Goal: Task Accomplishment & Management: Manage account settings

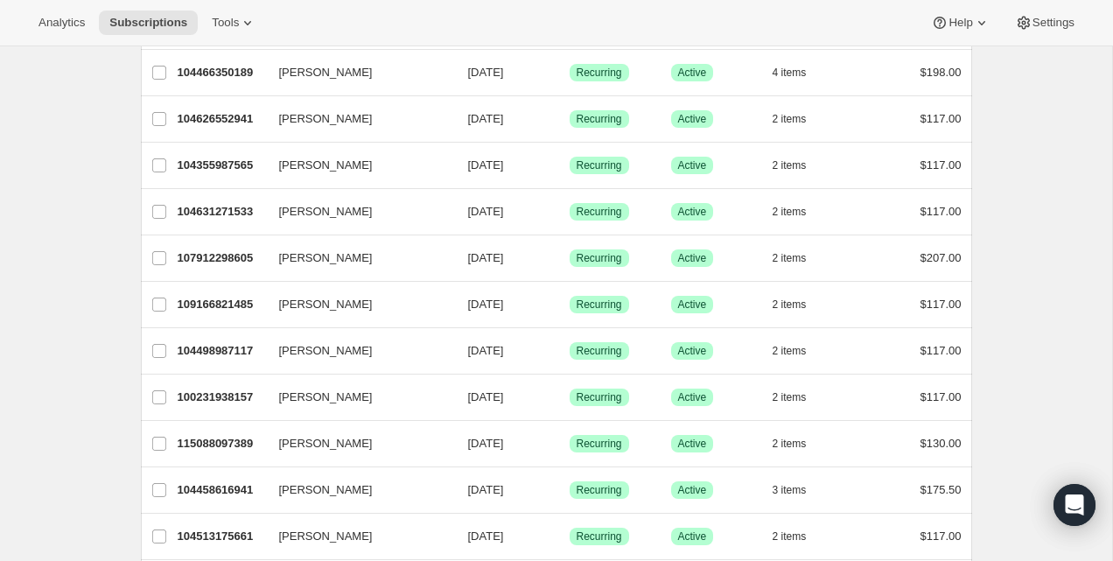
scroll to position [185, 0]
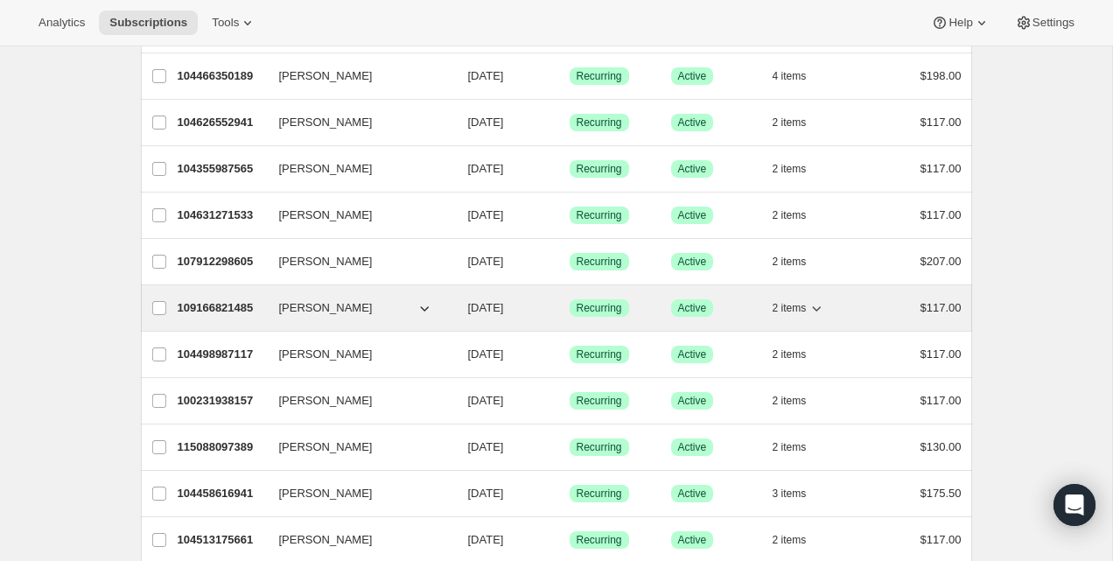
click at [371, 318] on div "109166821485 [PERSON_NAME] [DATE] Success Recurring Success Active 2 items $117…" at bounding box center [570, 308] width 784 height 25
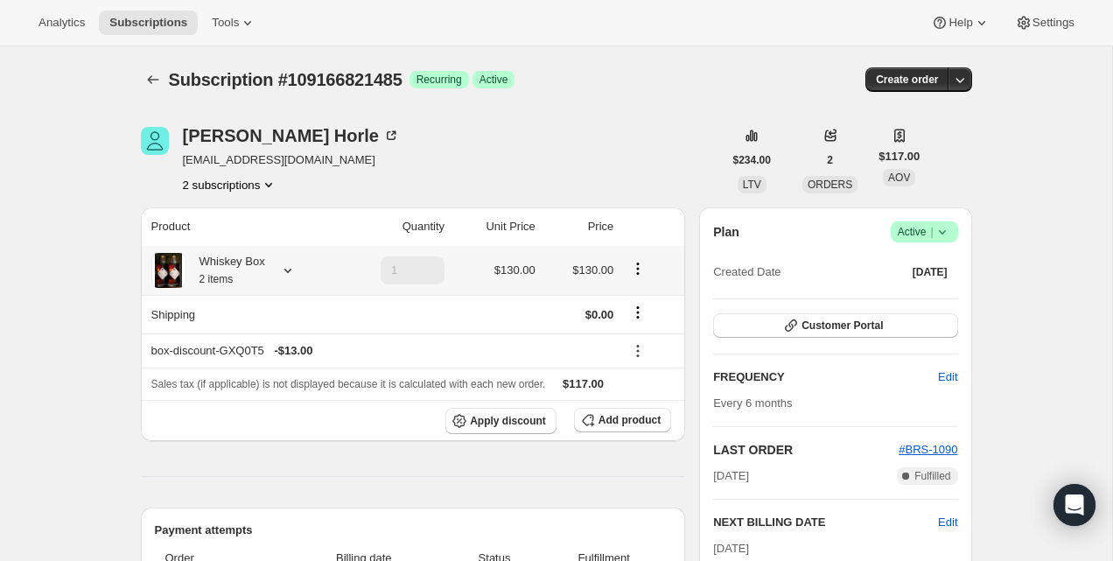
click at [292, 275] on icon at bounding box center [288, 271] width 18 height 18
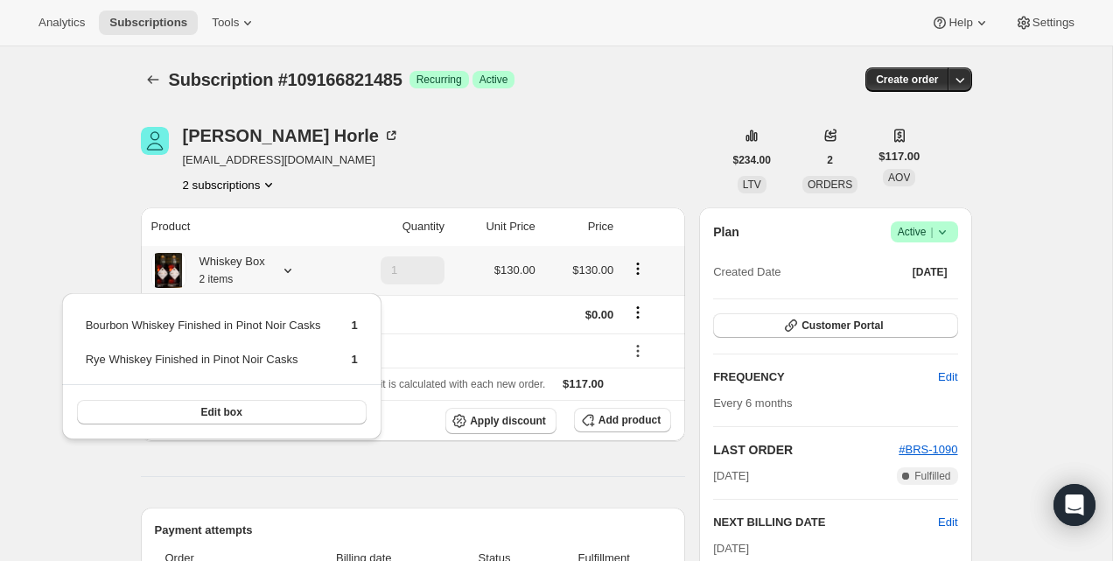
click at [292, 275] on icon at bounding box center [288, 271] width 18 height 18
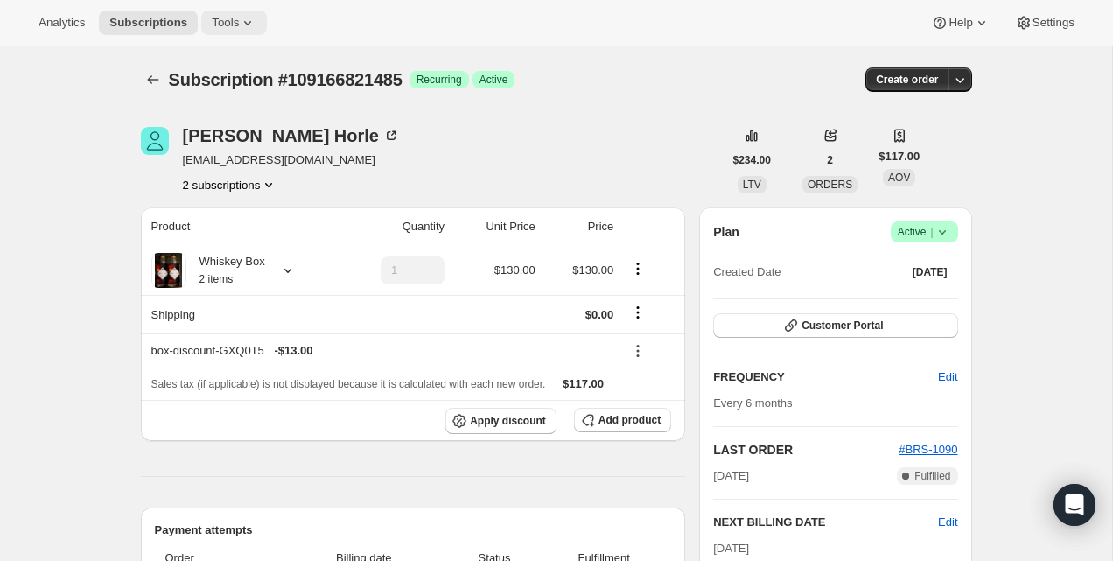
click at [267, 22] on button "Tools" at bounding box center [234, 23] width 66 height 25
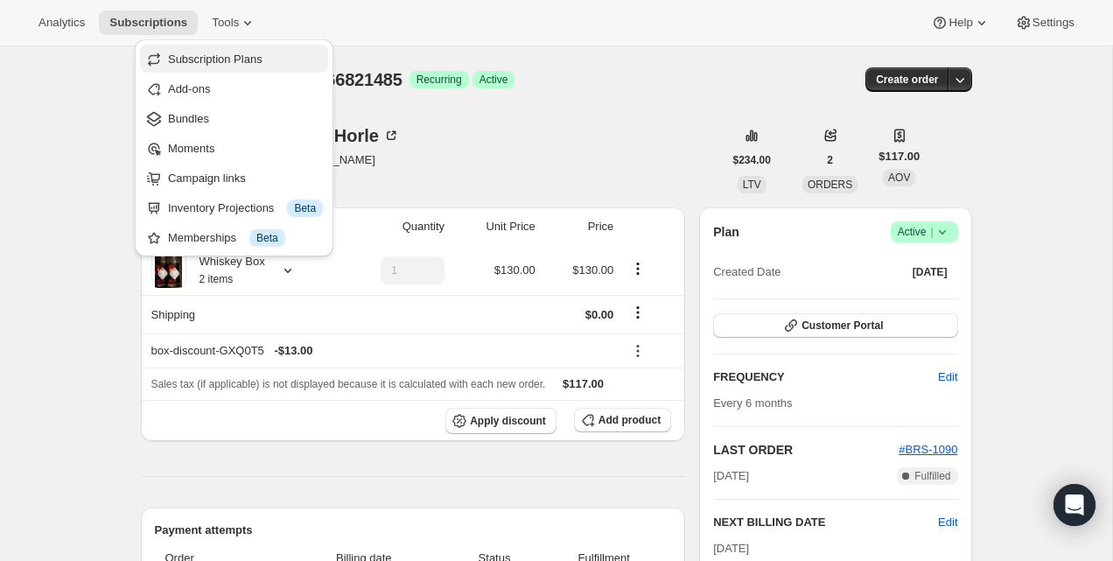
click at [249, 51] on span "Subscription Plans" at bounding box center [245, 60] width 155 height 18
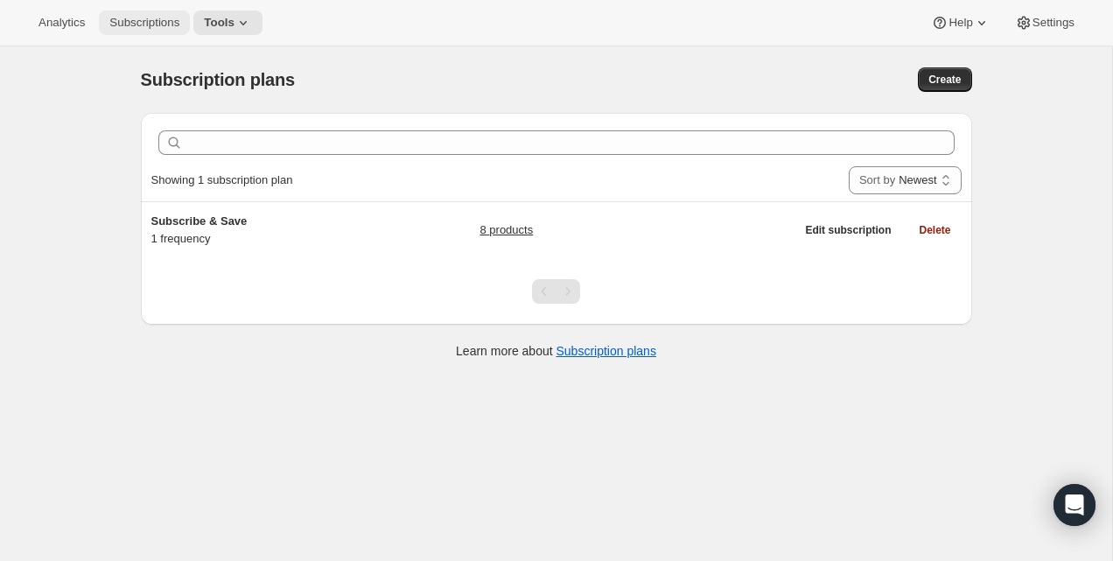
click at [123, 18] on span "Subscriptions" at bounding box center [144, 23] width 70 height 14
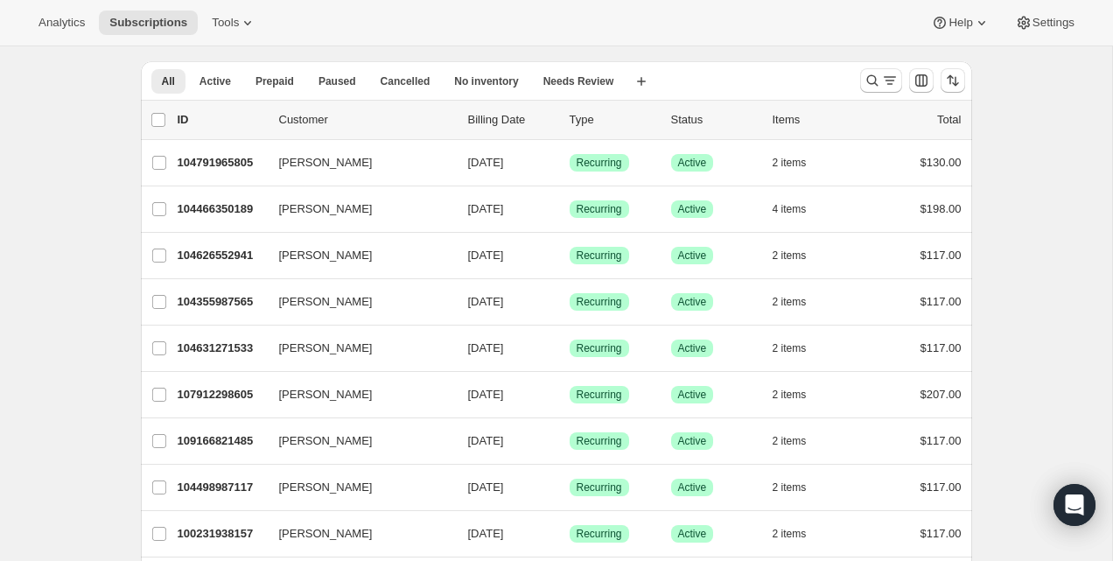
scroll to position [60, 0]
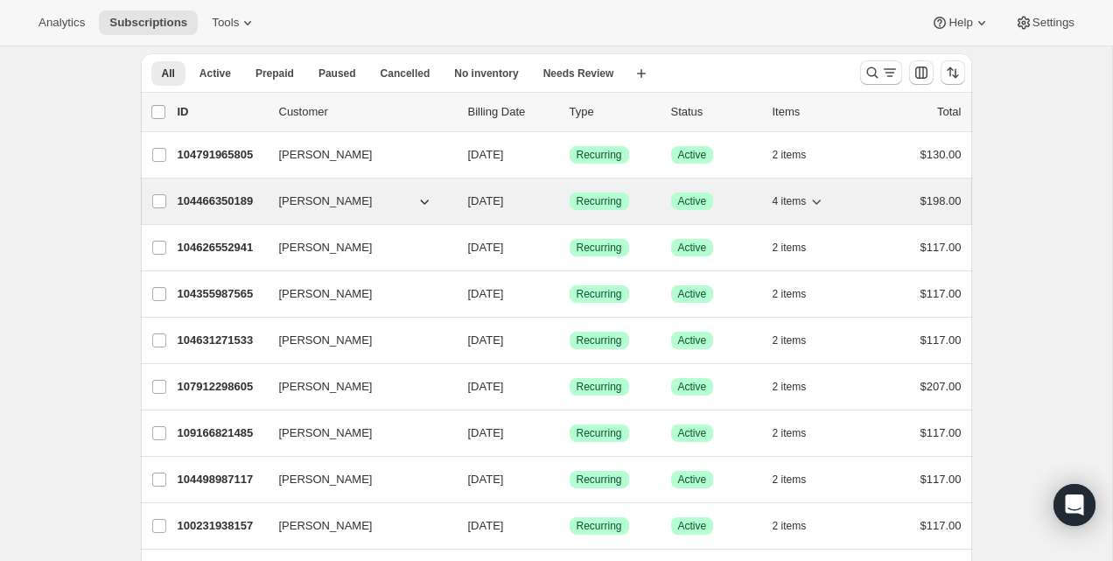
click at [417, 196] on icon "button" at bounding box center [425, 202] width 18 height 18
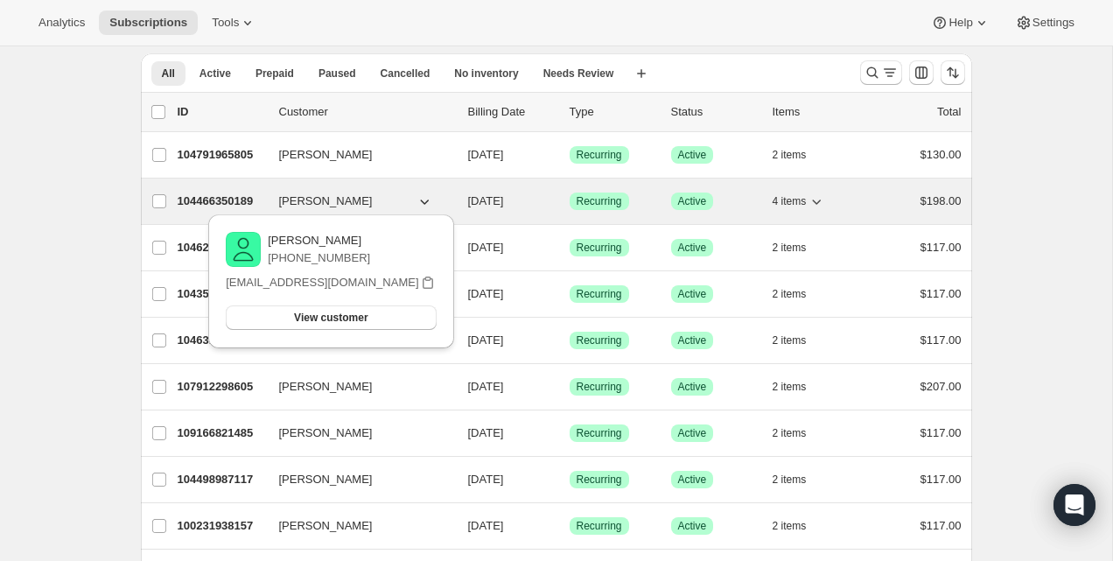
click at [227, 200] on p "104466350189" at bounding box center [222, 202] width 88 height 18
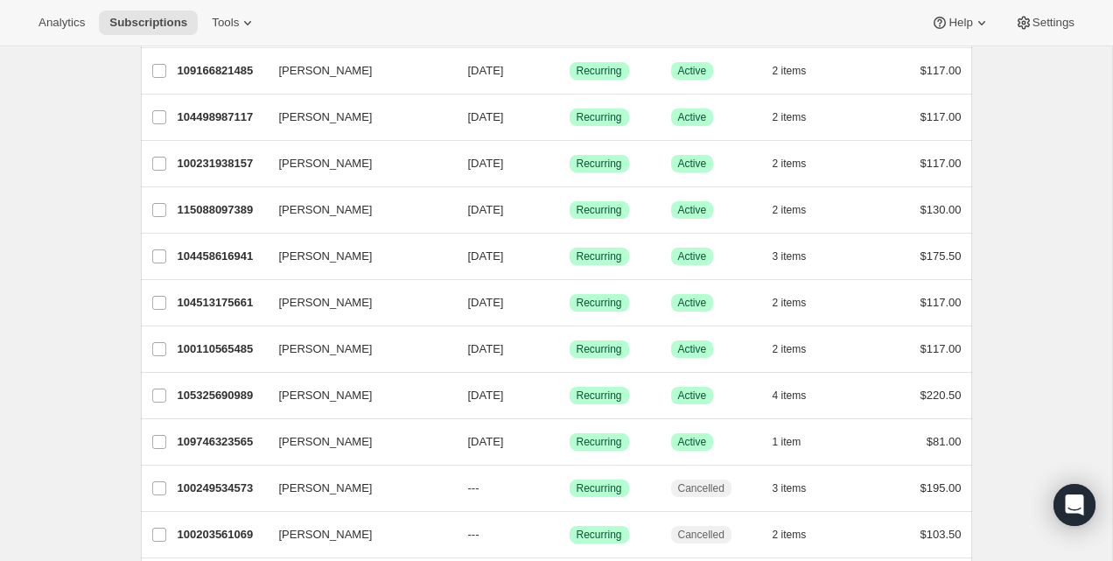
scroll to position [410, 0]
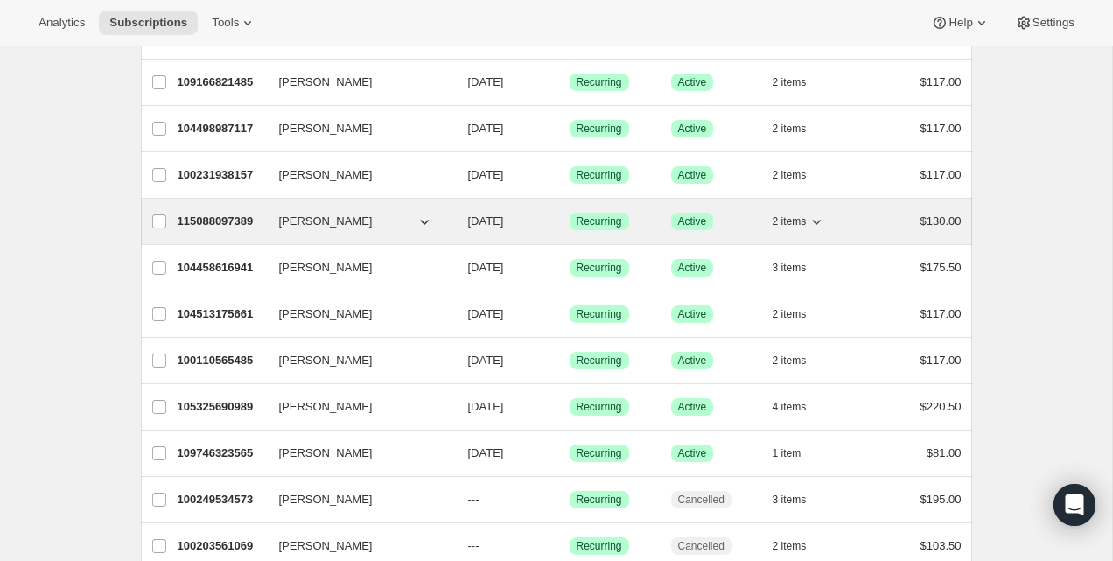
click at [256, 222] on p "115088097389" at bounding box center [222, 222] width 88 height 18
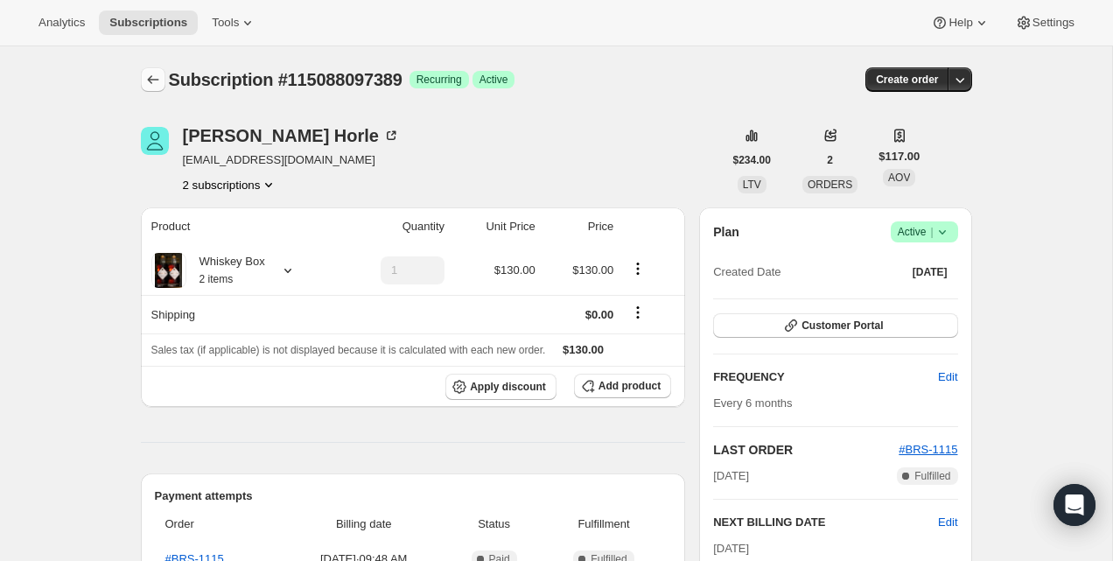
click at [147, 80] on icon "Subscriptions" at bounding box center [153, 80] width 18 height 18
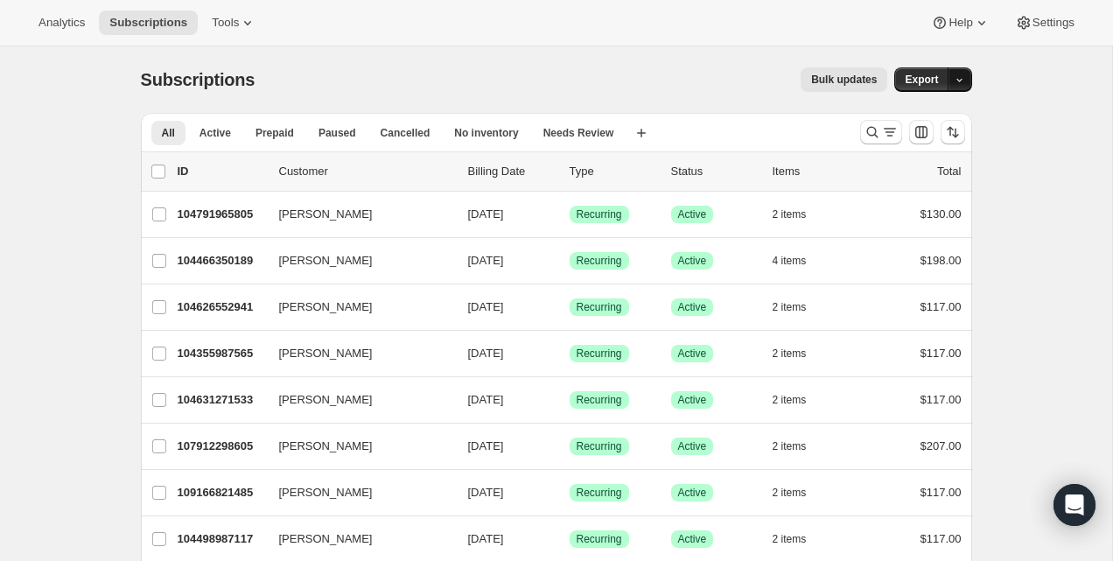
click at [958, 81] on icon "button" at bounding box center [959, 79] width 11 height 11
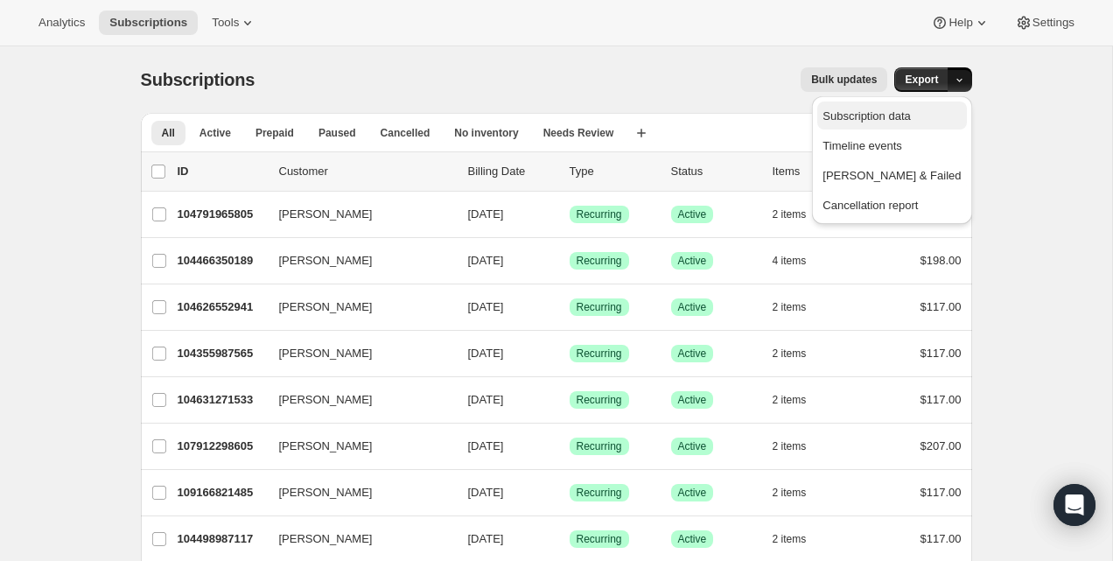
click at [901, 119] on span "Subscription data" at bounding box center [867, 115] width 88 height 13
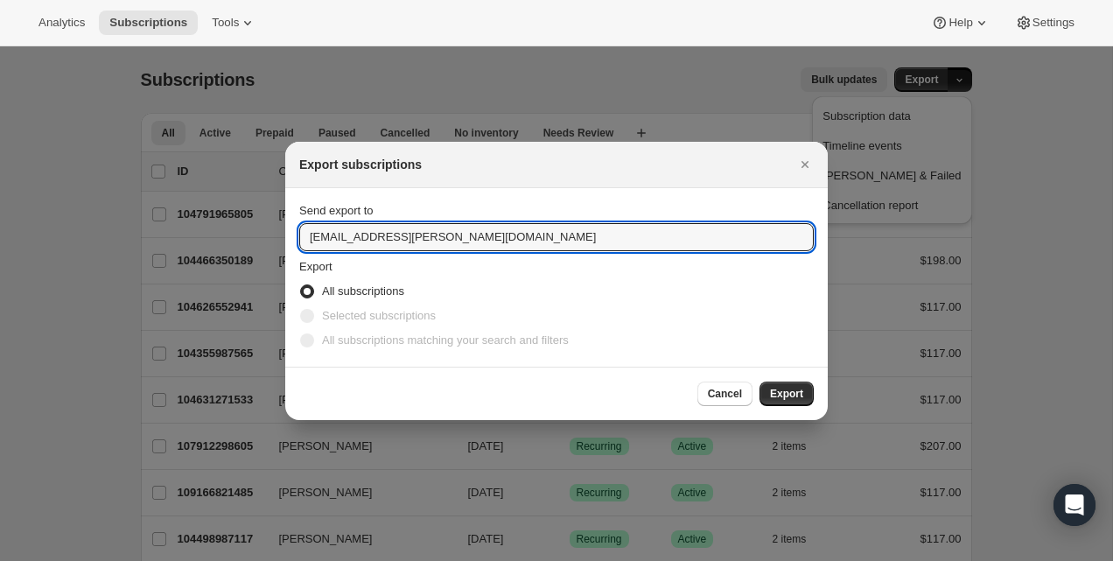
drag, startPoint x: 487, startPoint y: 236, endPoint x: 267, endPoint y: 240, distance: 220.6
type input "beth.richman@trisaetum.com"
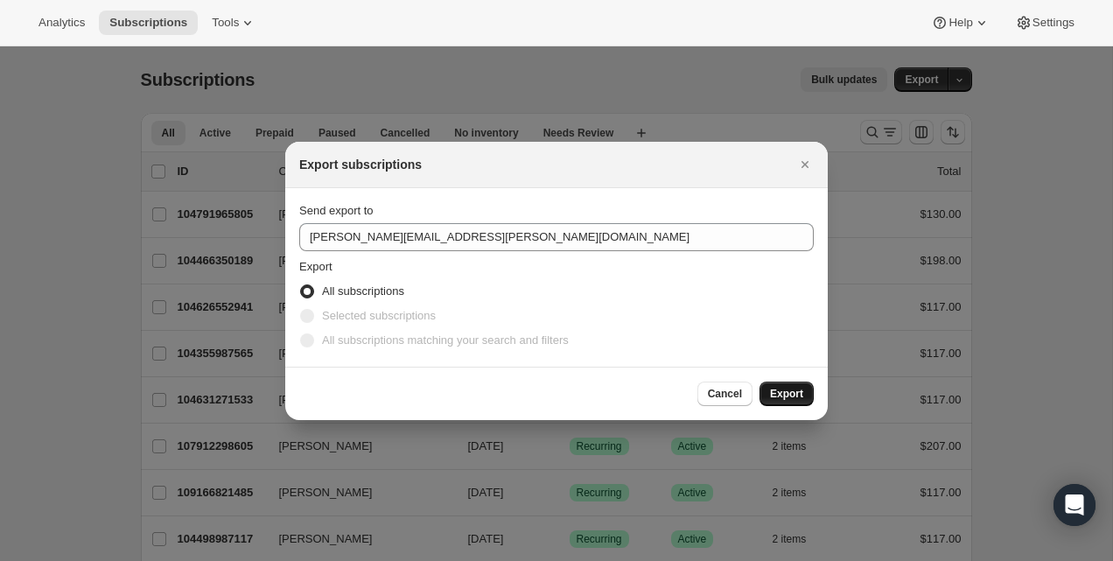
click at [787, 390] on span "Export" at bounding box center [786, 394] width 33 height 14
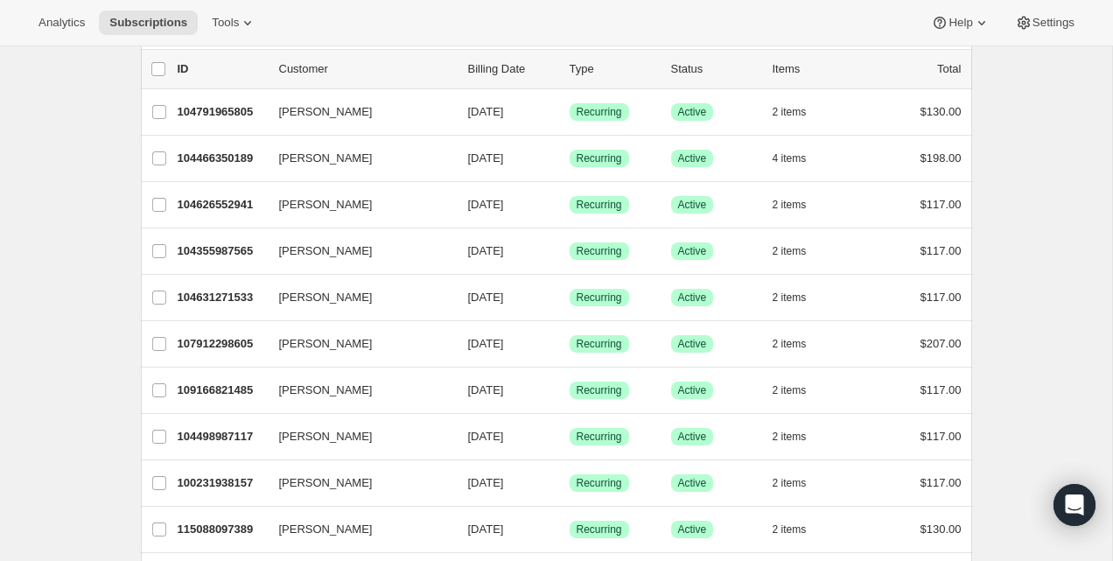
scroll to position [239, 0]
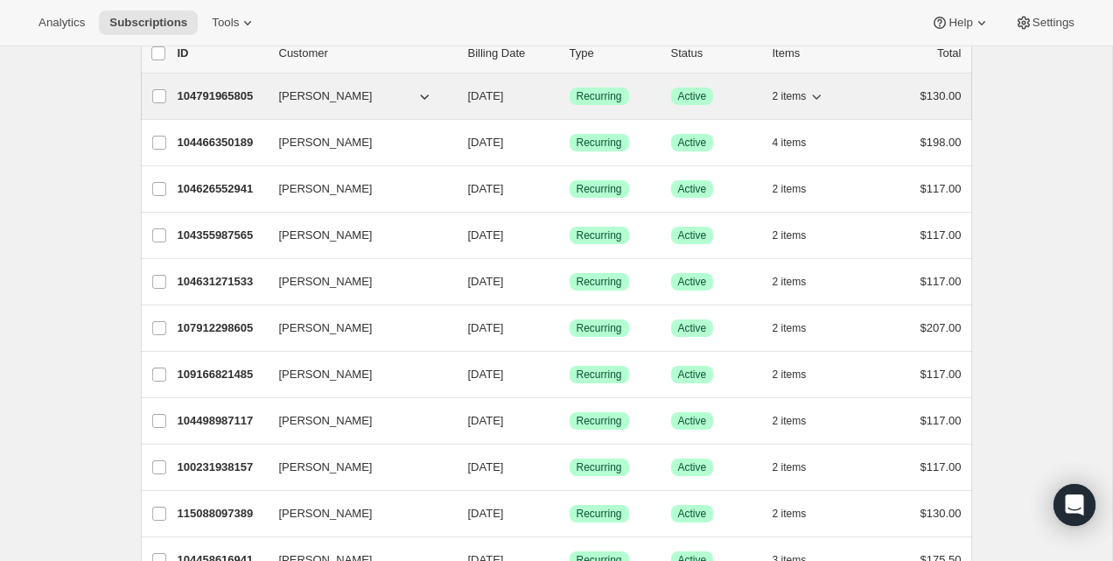
click at [291, 94] on span "[PERSON_NAME]" at bounding box center [326, 97] width 94 height 18
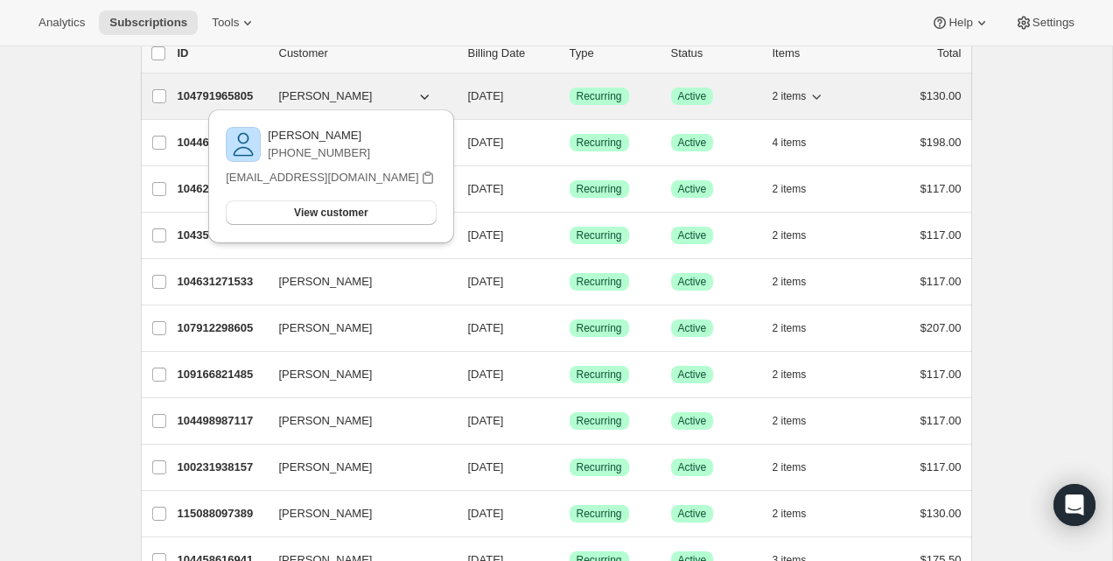
click at [225, 90] on p "104791965805" at bounding box center [222, 97] width 88 height 18
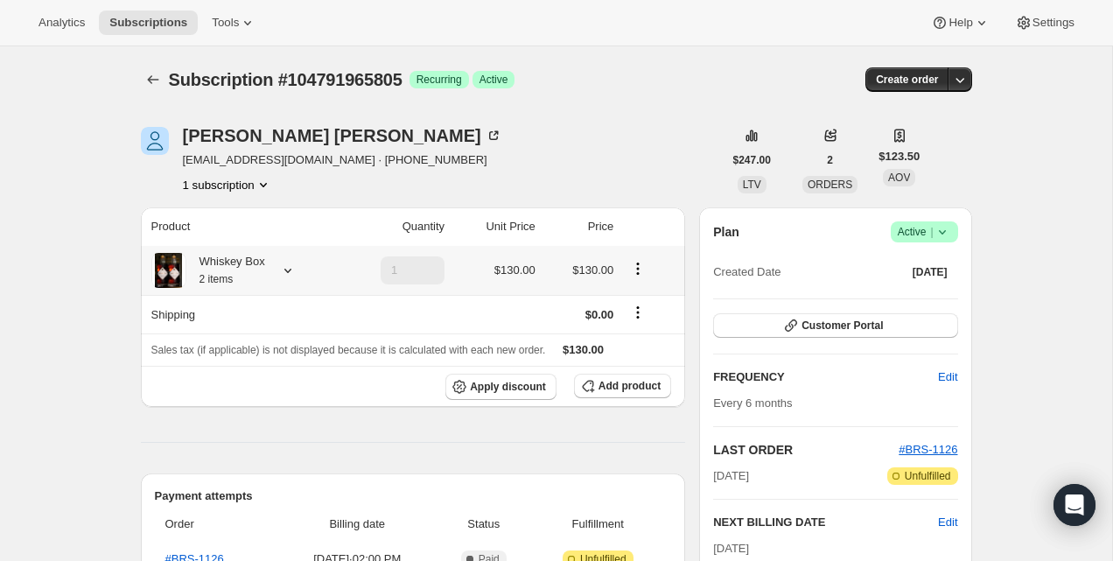
click at [284, 270] on icon at bounding box center [288, 271] width 18 height 18
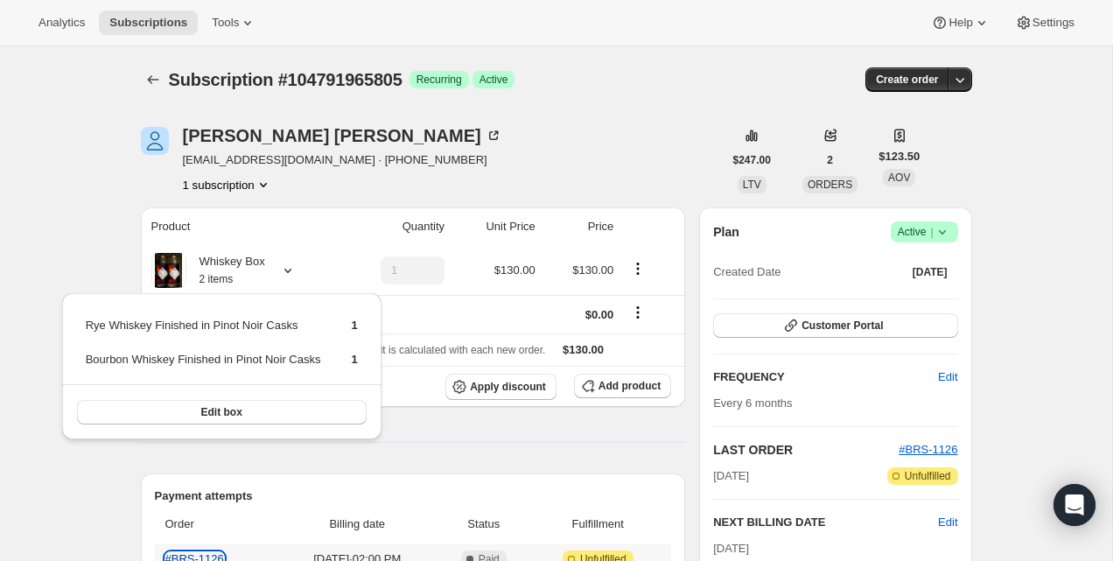
click at [179, 557] on link "#BRS-1126" at bounding box center [194, 558] width 59 height 13
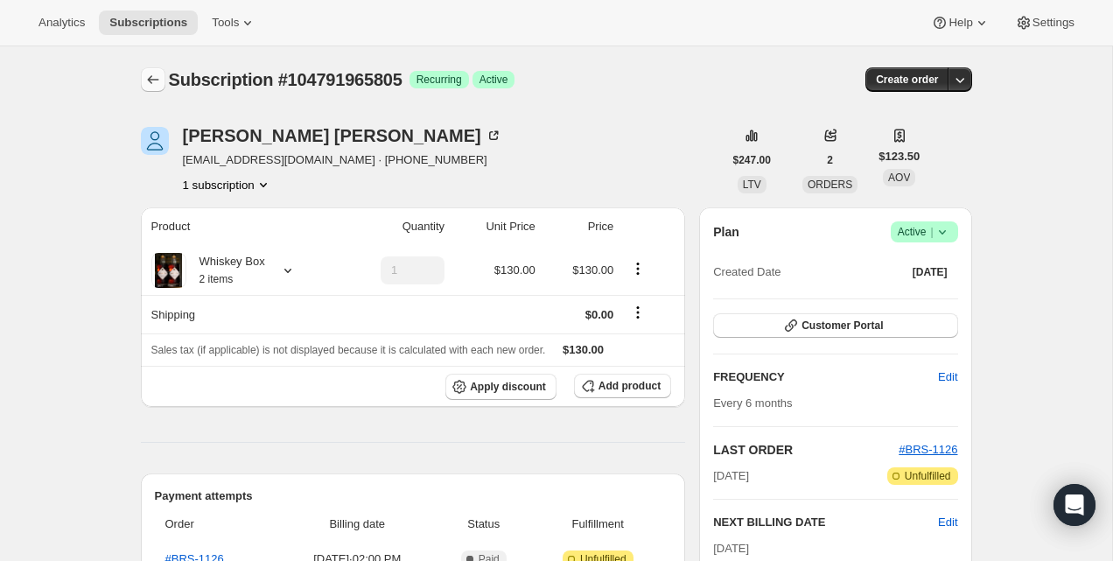
click at [150, 81] on icon "Subscriptions" at bounding box center [153, 80] width 18 height 18
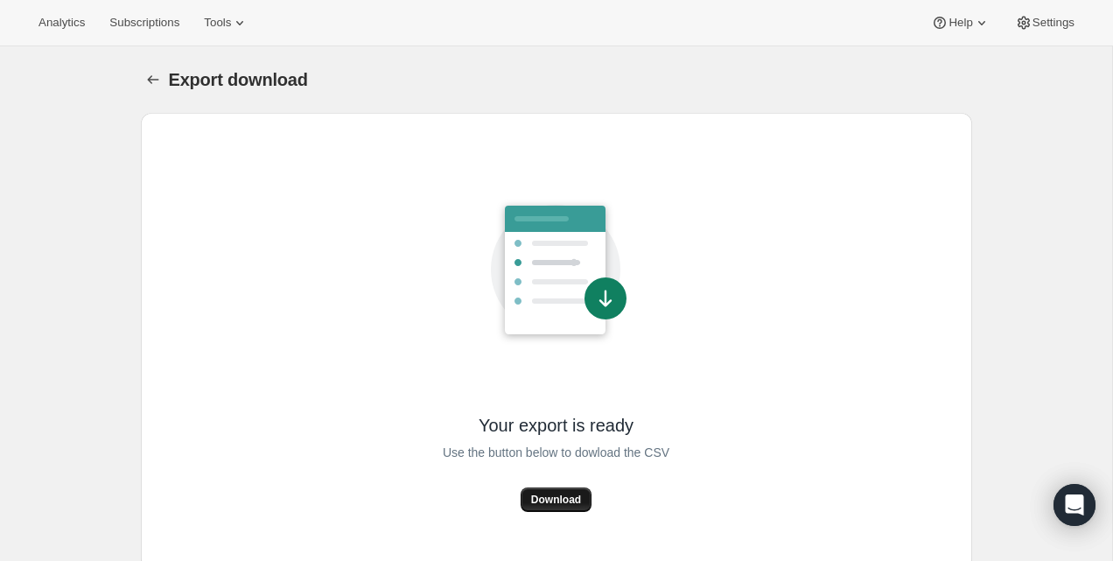
click at [558, 507] on button "Download" at bounding box center [556, 499] width 71 height 25
